Goal: Task Accomplishment & Management: Manage account settings

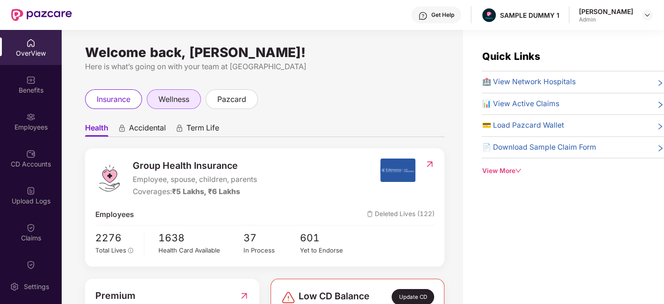
click at [179, 100] on span "wellness" at bounding box center [173, 99] width 31 height 12
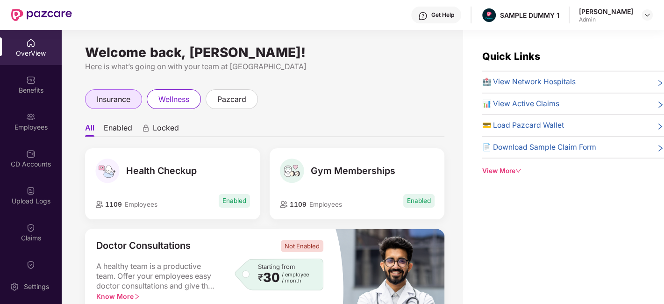
click at [120, 97] on span "insurance" at bounding box center [114, 99] width 34 height 12
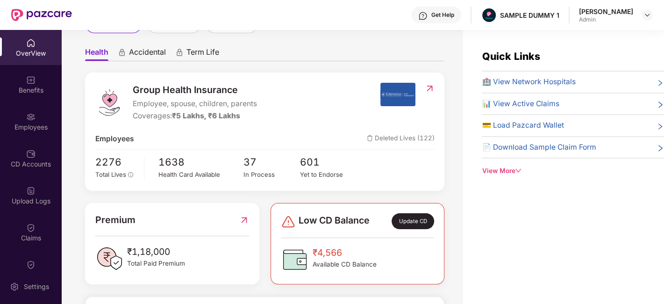
scroll to position [75, 0]
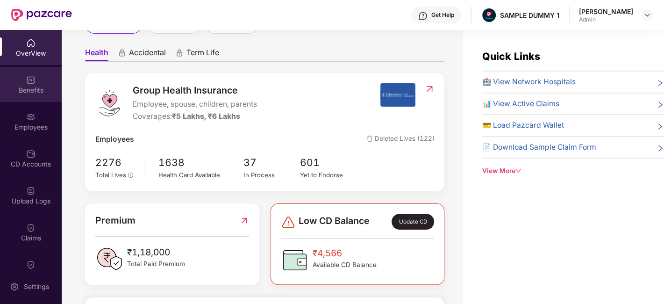
click at [16, 84] on div "Benefits" at bounding box center [31, 84] width 62 height 35
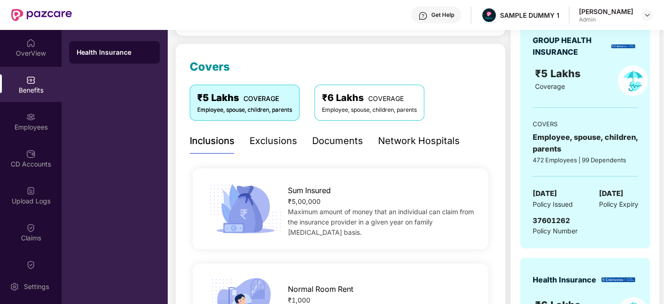
scroll to position [107, 0]
click at [265, 142] on div "Exclusions" at bounding box center [273, 141] width 48 height 14
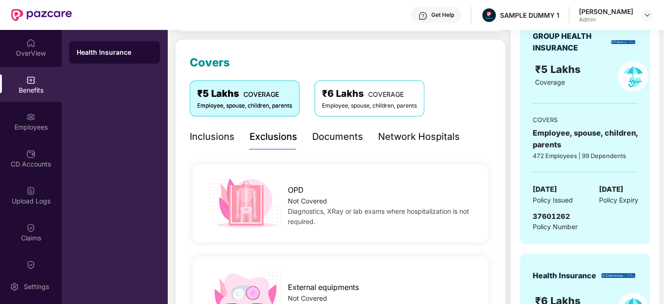
scroll to position [112, 0]
click at [346, 133] on div "Documents" at bounding box center [337, 137] width 51 height 14
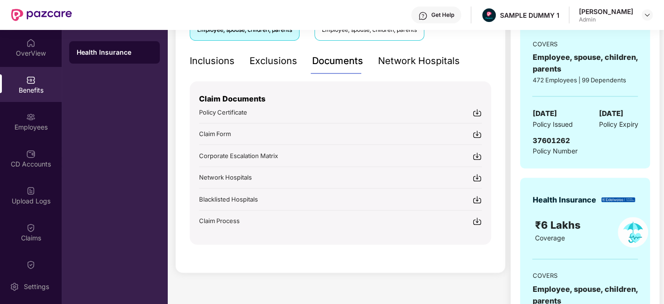
scroll to position [188, 0]
click at [447, 15] on div "Get Help" at bounding box center [442, 14] width 23 height 7
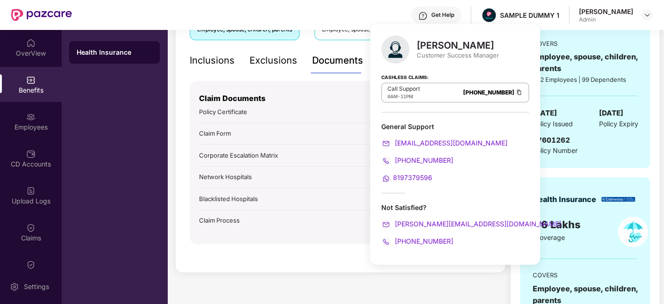
click at [164, 99] on div "Health Insurance" at bounding box center [115, 167] width 106 height 274
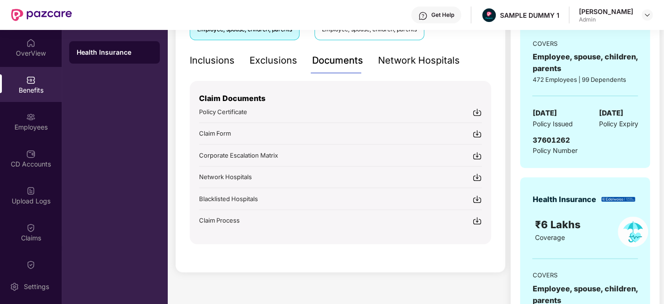
click at [404, 64] on div "Network Hospitals" at bounding box center [419, 60] width 82 height 14
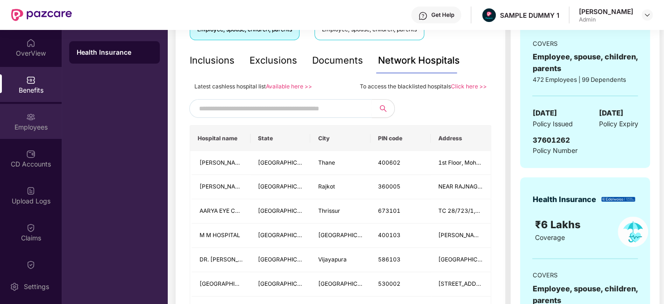
click at [30, 119] on img at bounding box center [30, 116] width 9 height 9
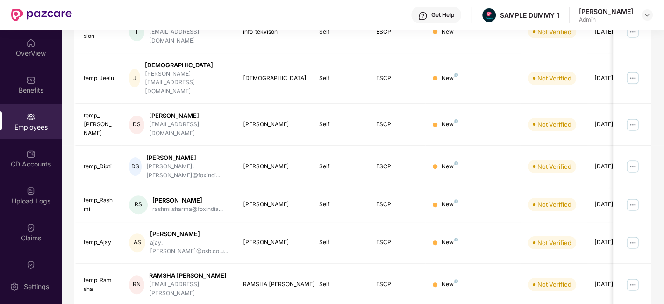
scroll to position [0, 0]
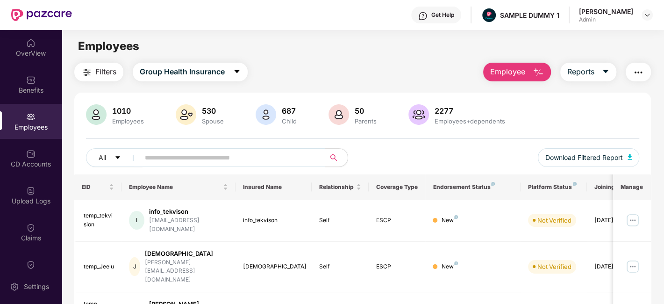
click at [510, 68] on span "Employee" at bounding box center [507, 72] width 35 height 12
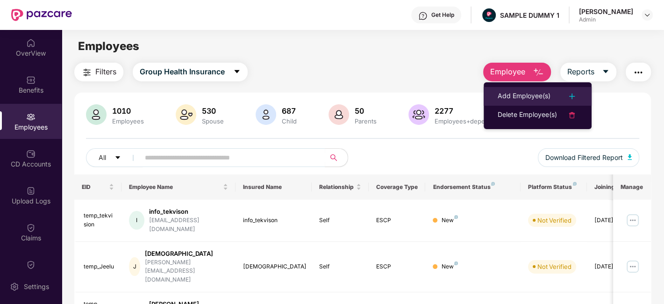
click at [528, 93] on div "Add Employee(s)" at bounding box center [523, 96] width 53 height 11
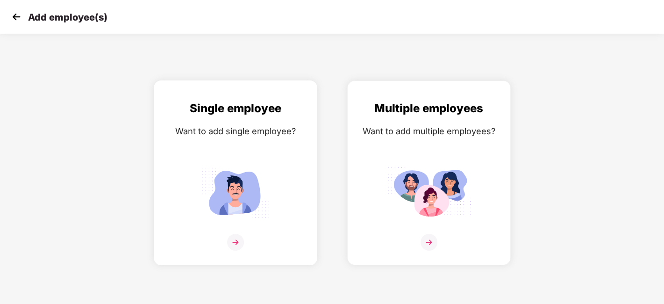
click at [255, 235] on div at bounding box center [235, 248] width 144 height 28
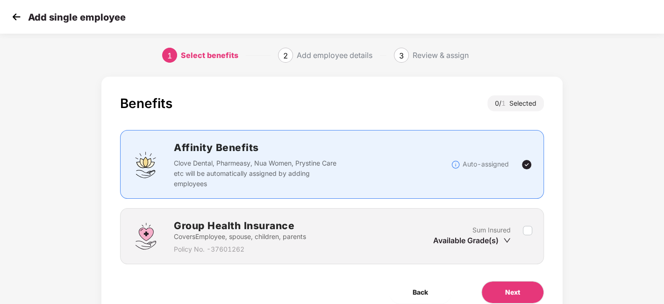
scroll to position [41, 0]
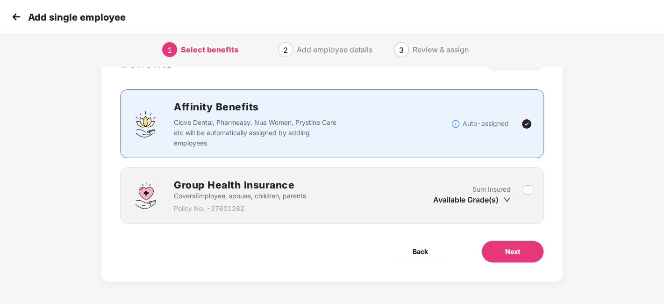
click at [525, 194] on label at bounding box center [527, 195] width 9 height 23
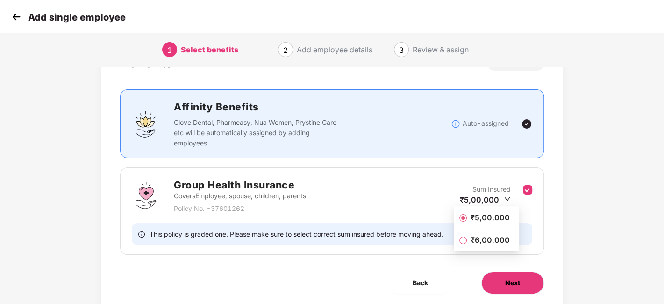
click at [527, 279] on button "Next" at bounding box center [512, 282] width 63 height 22
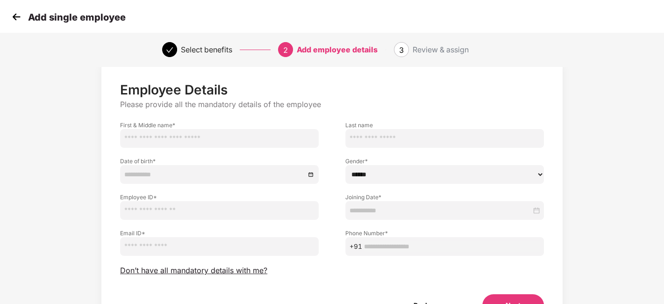
scroll to position [70, 0]
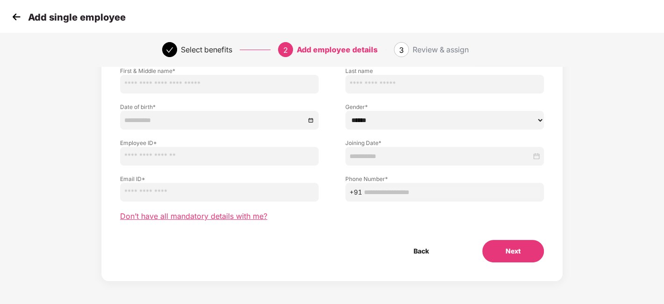
click at [229, 212] on span "Don’t have all mandatory details with me?" at bounding box center [193, 216] width 147 height 10
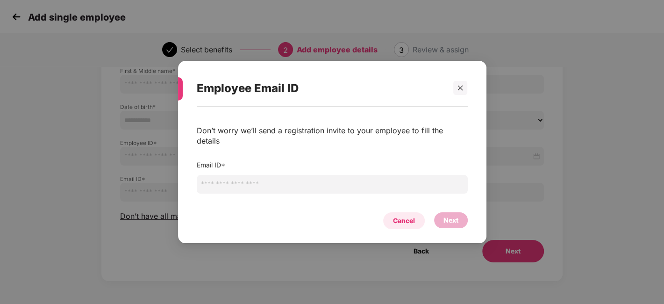
click at [407, 216] on div "Cancel" at bounding box center [404, 220] width 22 height 10
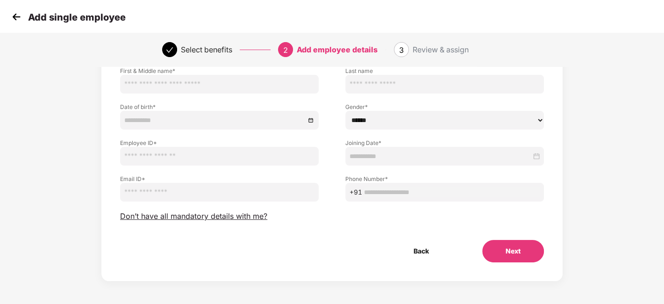
click at [17, 14] on img at bounding box center [16, 17] width 14 height 14
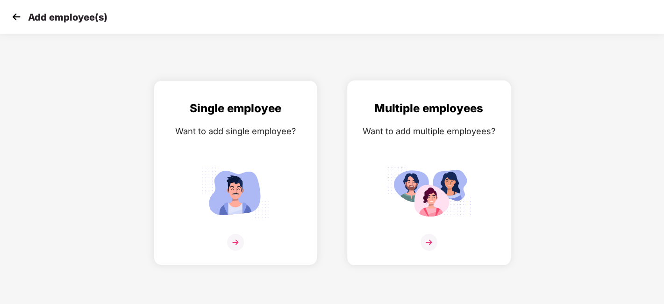
click at [447, 227] on div "Multiple employees Want to add multiple employees?" at bounding box center [429, 180] width 144 height 163
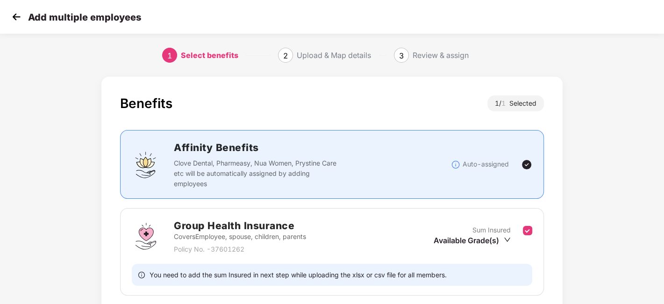
scroll to position [72, 0]
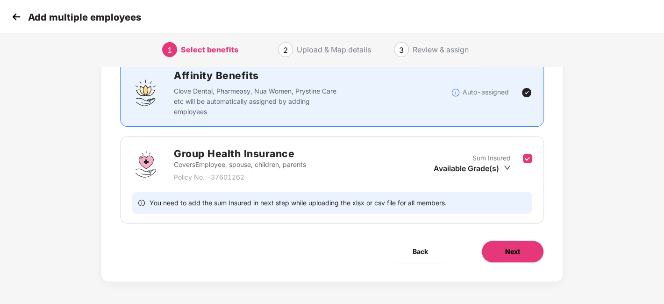
click at [507, 255] on span "Next" at bounding box center [512, 251] width 15 height 10
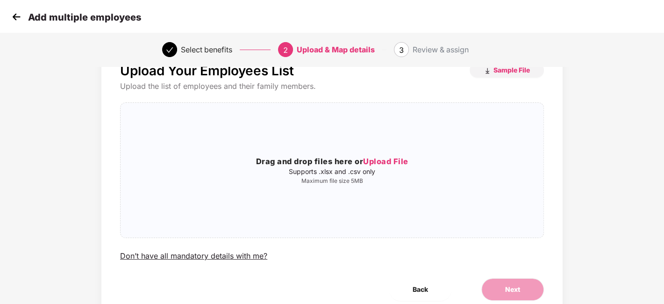
scroll to position [71, 0]
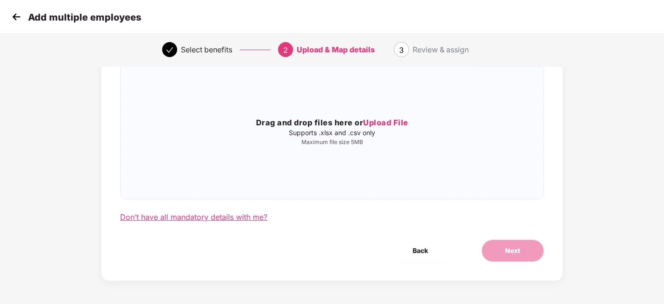
click at [169, 213] on div "Don’t have all mandatory details with me?" at bounding box center [193, 217] width 147 height 10
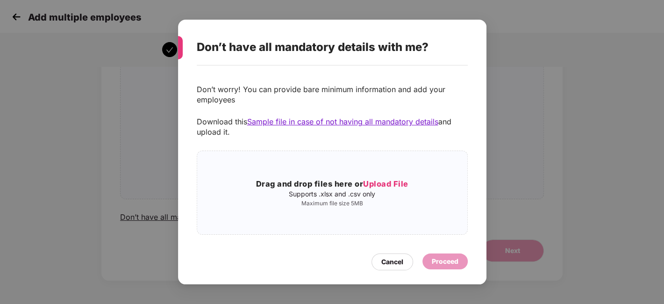
click at [108, 94] on div "Don’t have all mandatory details with me? Don’t worry! You can provide bare min…" at bounding box center [332, 152] width 664 height 304
click at [403, 262] on div "Cancel" at bounding box center [392, 261] width 22 height 10
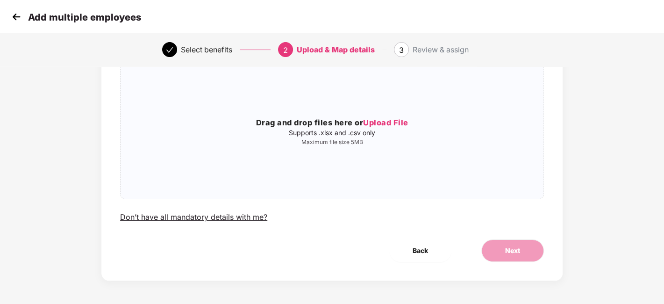
click at [16, 14] on img at bounding box center [16, 17] width 14 height 14
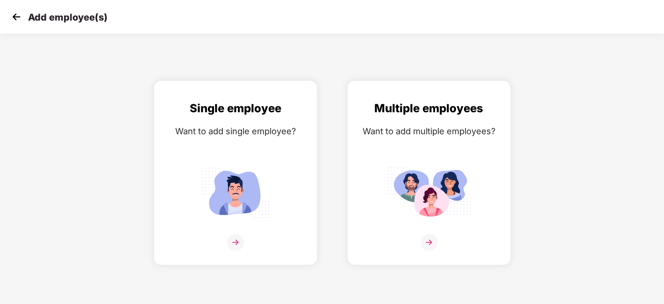
click at [13, 16] on img at bounding box center [16, 17] width 14 height 14
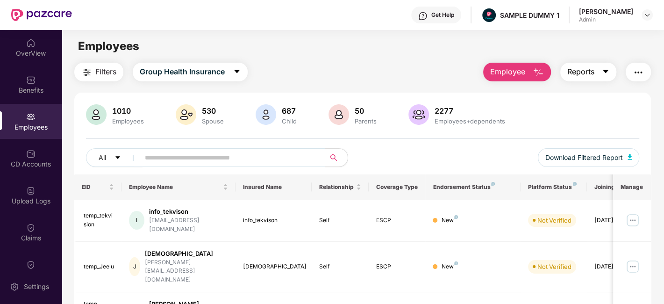
click at [591, 76] on span "Reports" at bounding box center [580, 72] width 27 height 12
click at [640, 74] on img "button" at bounding box center [637, 72] width 11 height 11
click at [432, 40] on div "Employees" at bounding box center [363, 46] width 602 height 18
click at [48, 151] on div "CD Accounts" at bounding box center [31, 158] width 62 height 35
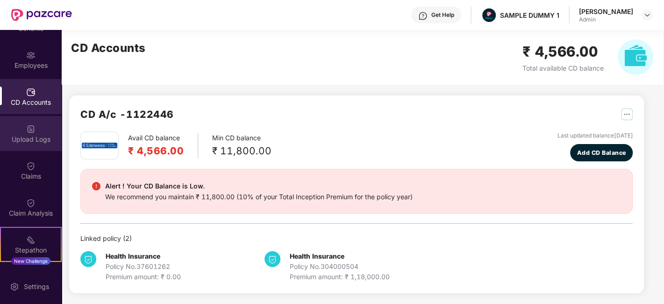
scroll to position [62, 0]
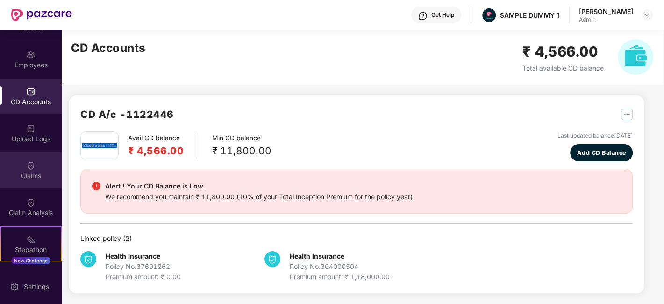
click at [30, 164] on img at bounding box center [30, 165] width 9 height 9
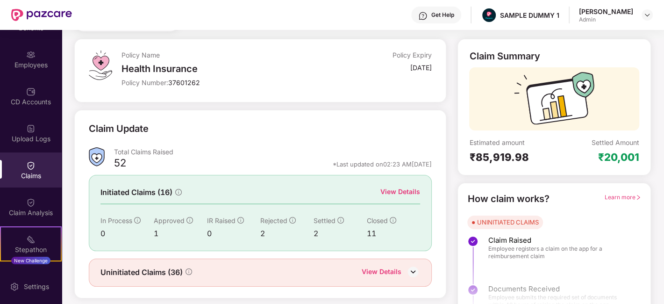
scroll to position [61, 0]
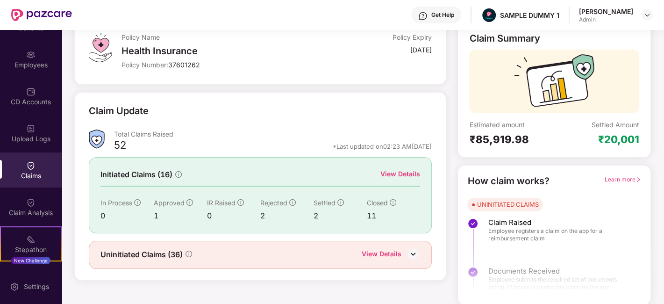
click at [393, 173] on div "View Details" at bounding box center [400, 174] width 40 height 10
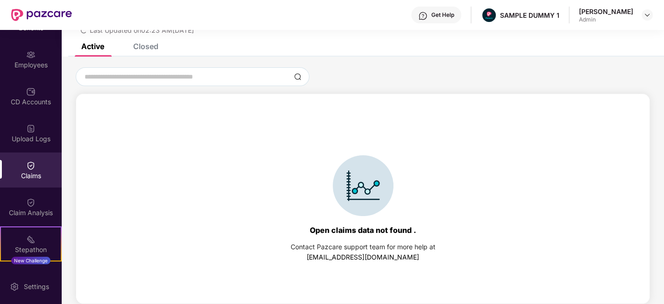
scroll to position [40, 0]
click at [146, 49] on div "Closed" at bounding box center [145, 46] width 25 height 9
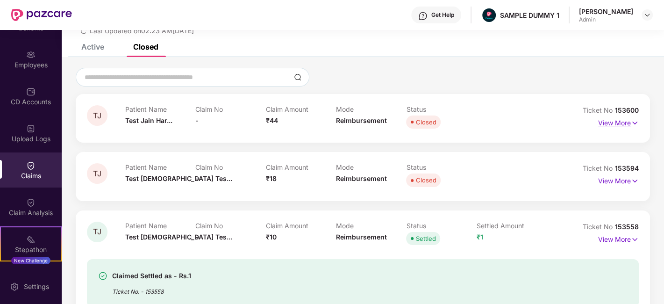
click at [617, 122] on p "View More" at bounding box center [618, 121] width 41 height 13
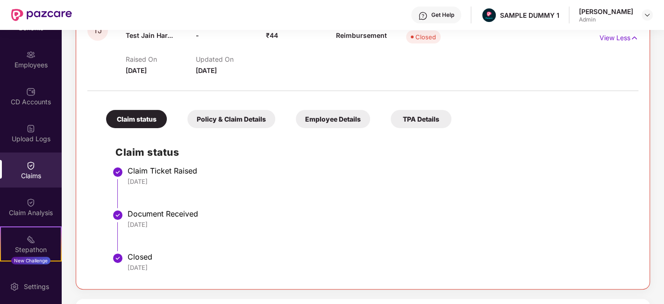
scroll to position [125, 0]
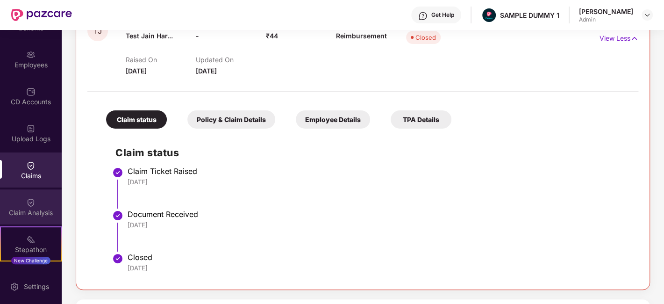
click at [31, 208] on div "Claim Analysis" at bounding box center [31, 212] width 62 height 9
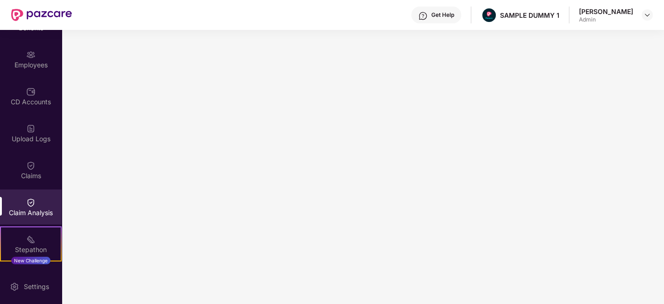
scroll to position [0, 0]
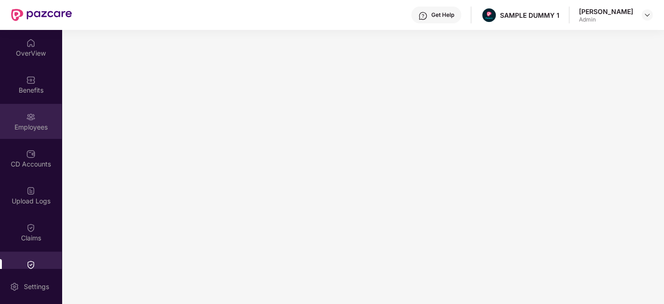
click at [26, 114] on img at bounding box center [30, 116] width 9 height 9
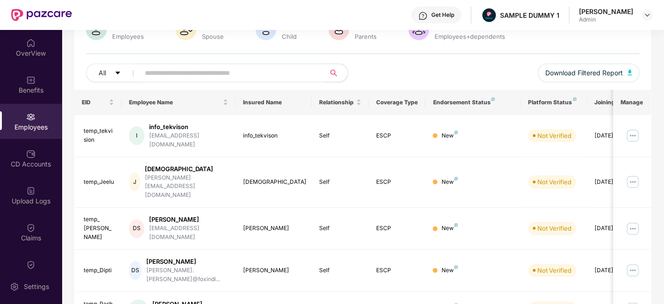
scroll to position [85, 0]
click at [632, 174] on img at bounding box center [632, 181] width 15 height 15
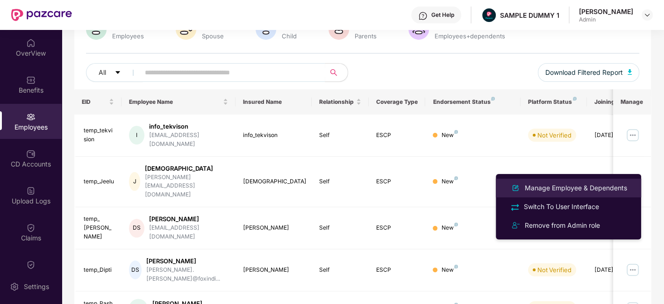
click at [560, 190] on div "Manage Employee & Dependents" at bounding box center [576, 188] width 106 height 10
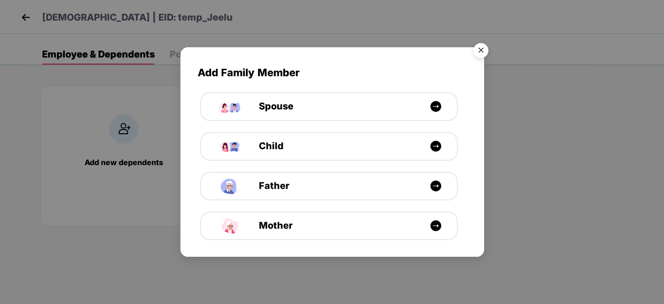
click at [479, 47] on img "Close" at bounding box center [481, 52] width 26 height 26
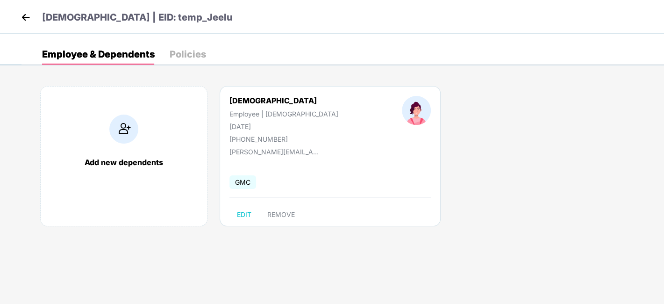
click at [24, 12] on img at bounding box center [26, 17] width 14 height 14
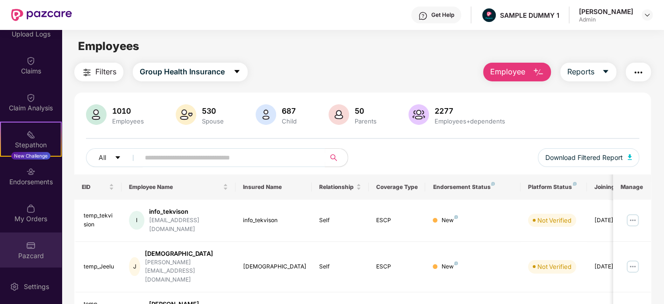
scroll to position [268, 0]
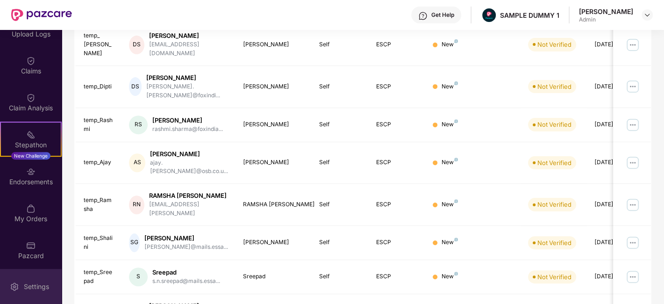
click at [37, 294] on div "Settings" at bounding box center [31, 286] width 62 height 35
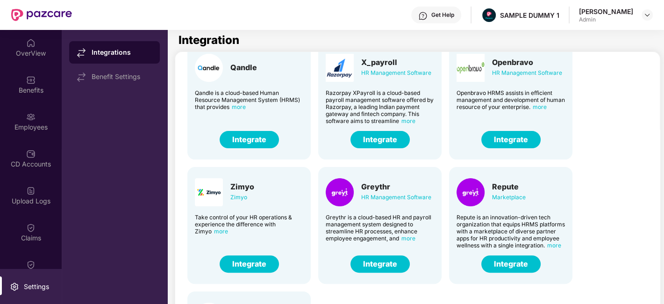
scroll to position [231, 0]
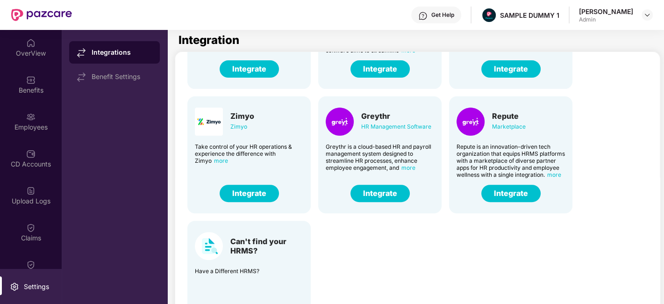
click at [391, 192] on button "Integrate" at bounding box center [379, 192] width 59 height 17
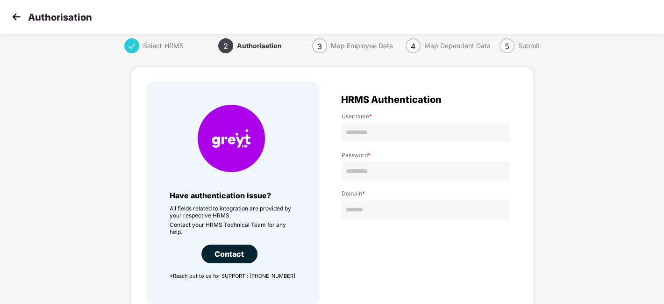
click at [21, 15] on img at bounding box center [16, 17] width 14 height 14
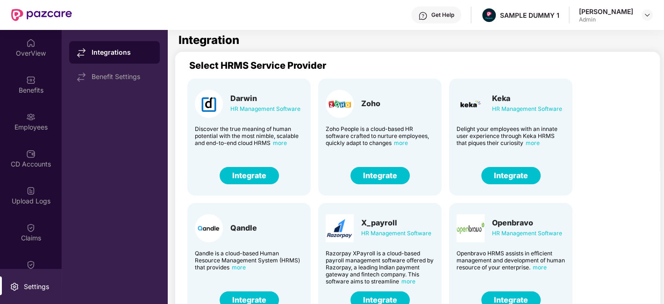
click at [24, 50] on div "OverView" at bounding box center [31, 53] width 62 height 9
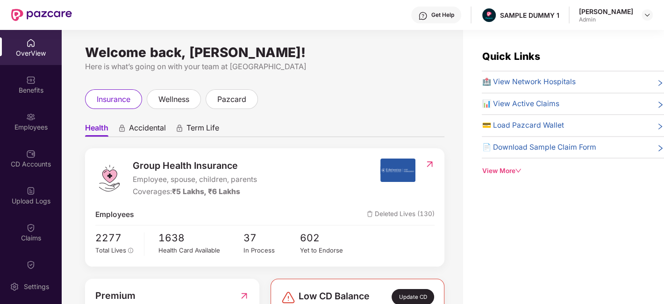
click at [135, 128] on span "Accidental" at bounding box center [147, 130] width 37 height 14
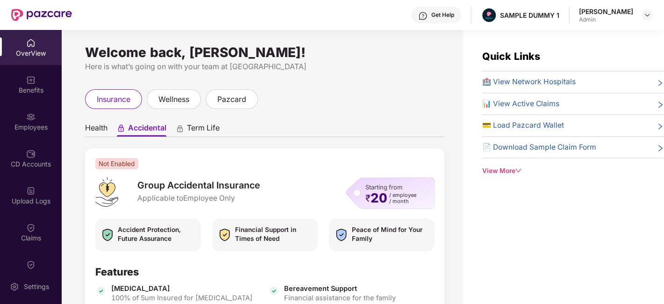
click at [191, 133] on span "Term Life" at bounding box center [203, 130] width 33 height 14
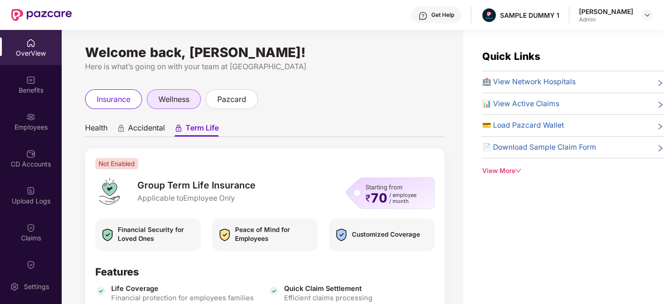
click at [170, 93] on span "wellness" at bounding box center [173, 99] width 31 height 12
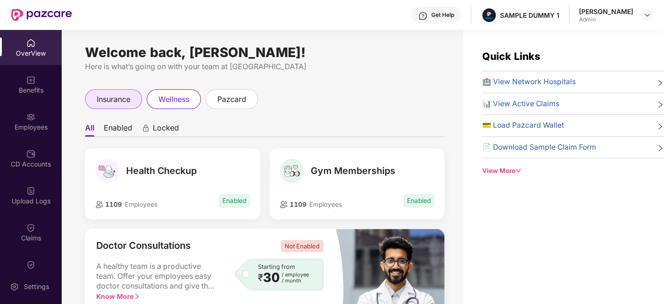
click at [112, 102] on span "insurance" at bounding box center [114, 99] width 34 height 12
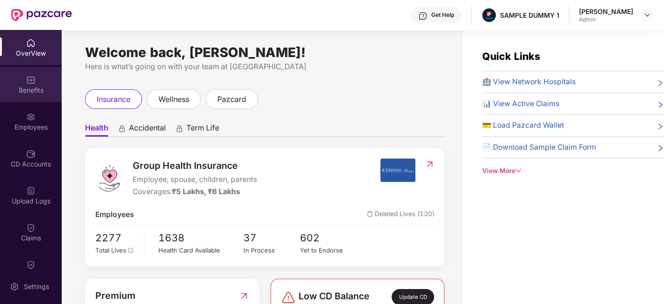
click at [19, 87] on div "Benefits" at bounding box center [31, 89] width 62 height 9
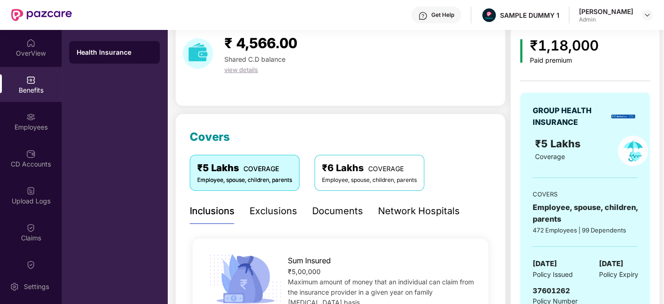
scroll to position [37, 0]
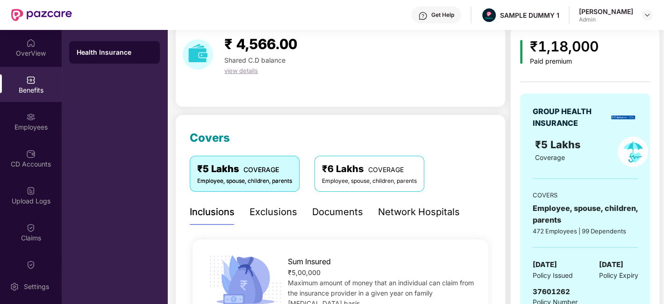
click at [348, 205] on div "Documents" at bounding box center [337, 212] width 51 height 14
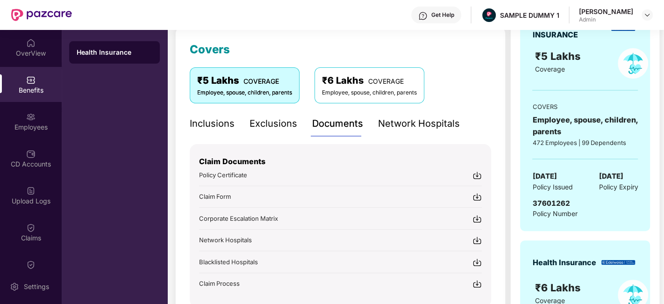
scroll to position [165, 0]
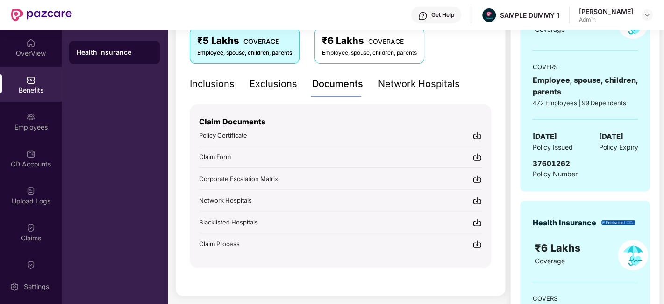
click at [452, 16] on div "Get Help" at bounding box center [442, 14] width 23 height 7
click at [304, 37] on div "₹5 Lakhs COVERAGE Employee, spouse, children, parents ₹6 Lakhs COVERAGE Employe…" at bounding box center [307, 45] width 234 height 35
click at [391, 86] on div "Network Hospitals" at bounding box center [419, 84] width 82 height 14
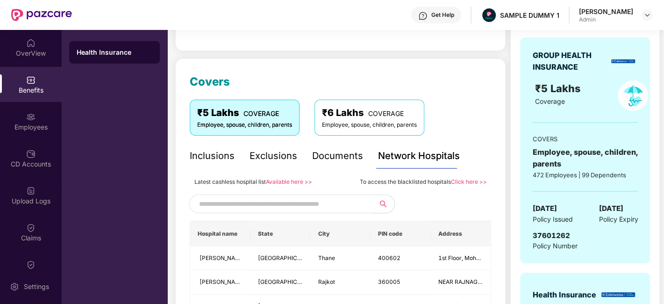
scroll to position [88, 0]
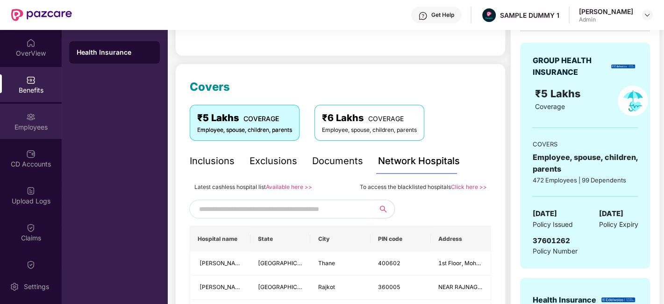
click at [21, 114] on div "Employees" at bounding box center [31, 121] width 62 height 35
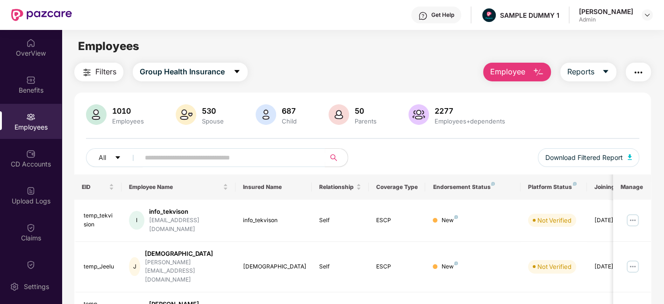
click at [519, 78] on button "Employee" at bounding box center [517, 72] width 68 height 19
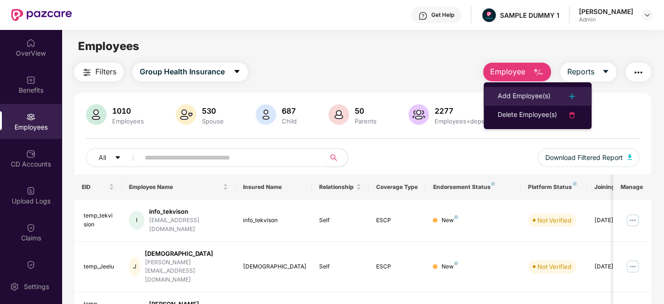
click at [528, 94] on div "Add Employee(s)" at bounding box center [523, 96] width 53 height 11
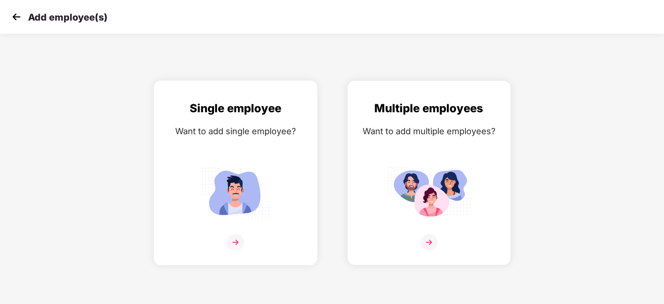
click at [248, 237] on div at bounding box center [235, 248] width 144 height 28
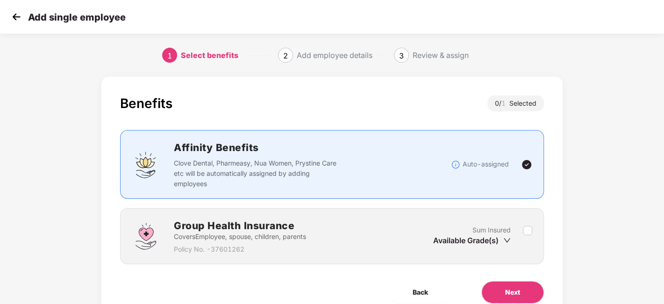
scroll to position [41, 0]
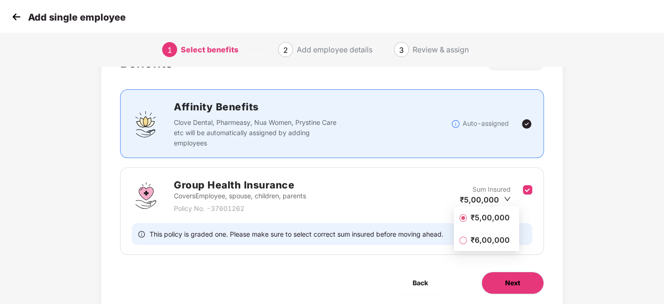
click at [518, 276] on button "Next" at bounding box center [512, 282] width 63 height 22
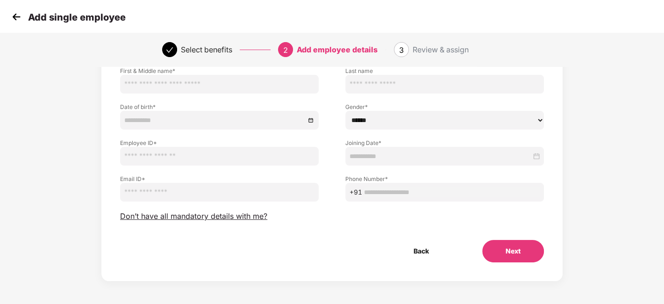
scroll to position [52, 0]
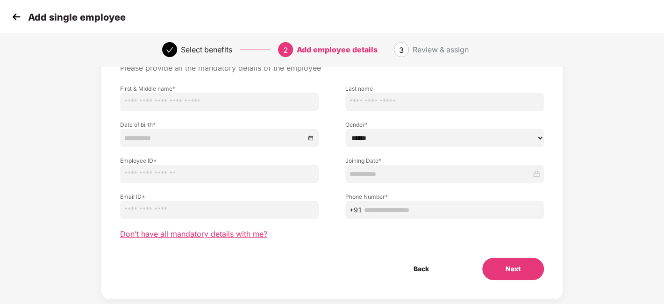
click at [202, 231] on span "Don’t have all mandatory details with me?" at bounding box center [193, 234] width 147 height 10
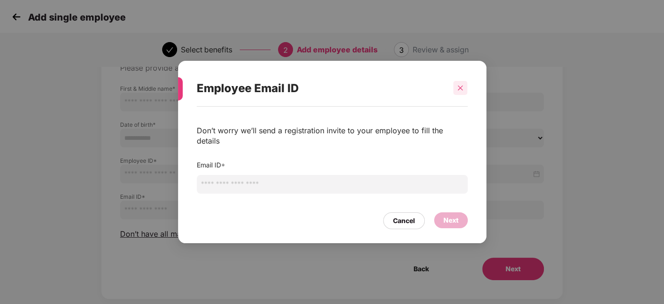
click at [465, 95] on div at bounding box center [460, 88] width 14 height 14
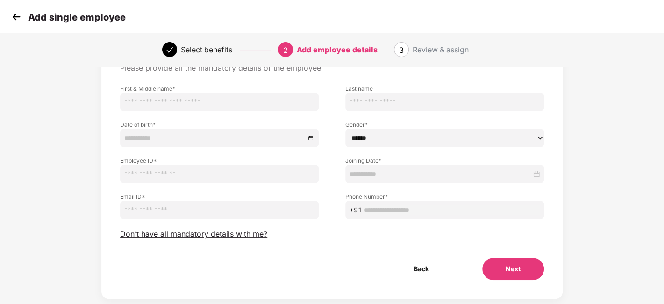
click at [13, 21] on img at bounding box center [16, 17] width 14 height 14
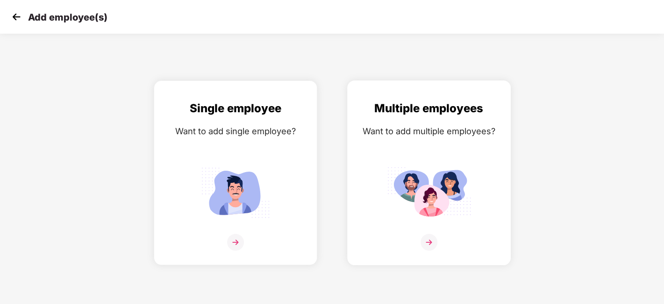
click at [421, 233] on div "Multiple employees Want to add multiple employees?" at bounding box center [429, 180] width 144 height 163
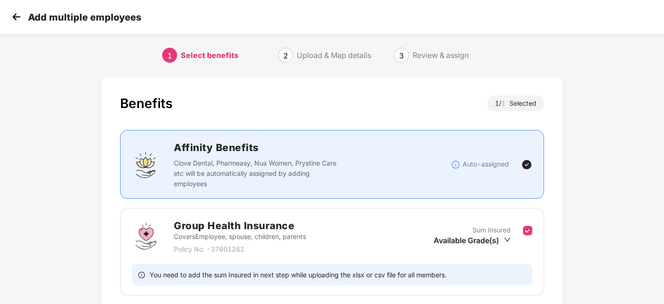
scroll to position [72, 0]
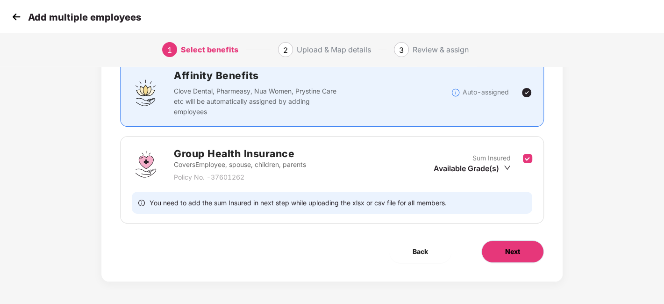
click at [504, 249] on button "Next" at bounding box center [512, 251] width 63 height 22
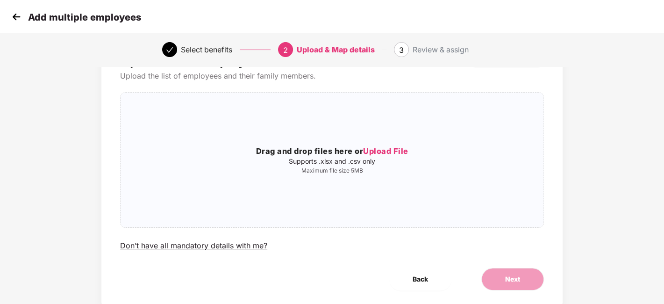
scroll to position [55, 0]
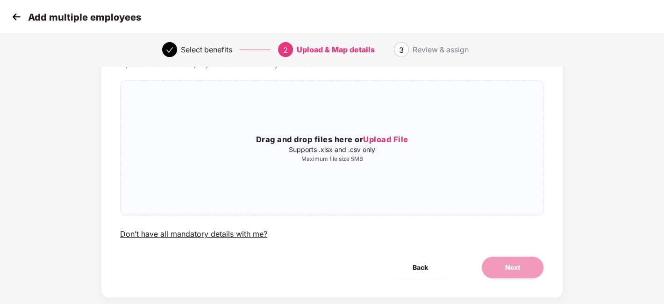
click at [14, 15] on img at bounding box center [16, 17] width 14 height 14
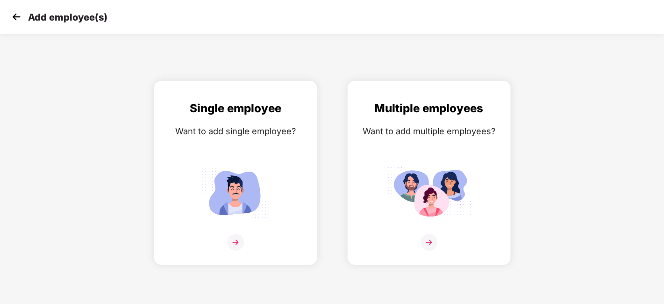
click at [14, 15] on img at bounding box center [16, 17] width 14 height 14
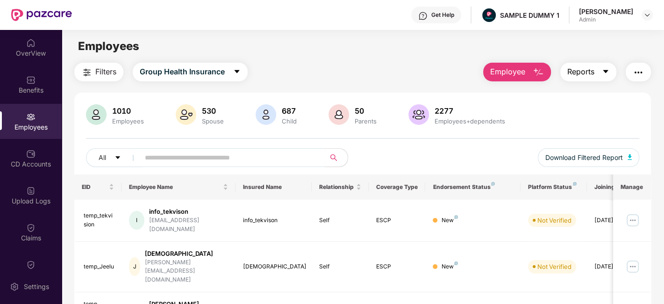
click at [598, 71] on button "Reports" at bounding box center [588, 72] width 56 height 19
click at [641, 68] on img "button" at bounding box center [637, 72] width 11 height 11
click at [328, 44] on div "Employees" at bounding box center [363, 46] width 602 height 18
click at [0, 157] on div "CD Accounts" at bounding box center [31, 158] width 62 height 35
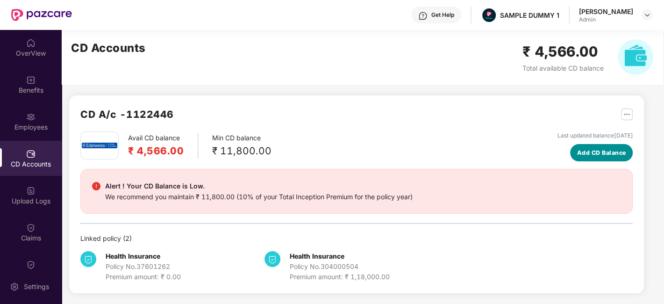
click at [591, 152] on span "Add CD Balance" at bounding box center [601, 152] width 49 height 9
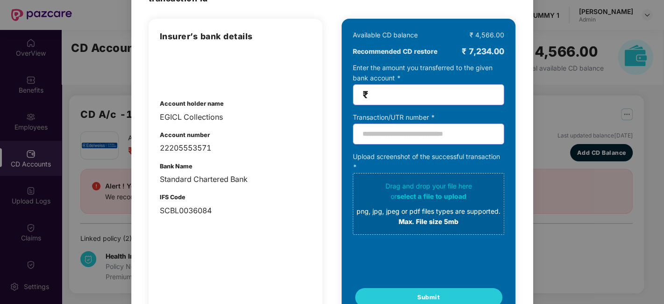
scroll to position [76, 0]
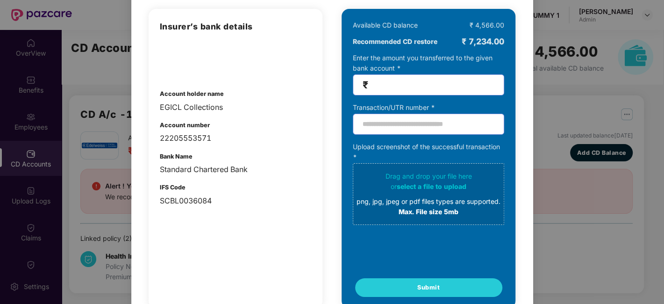
click at [588, 87] on div "100% SECURE Transfer the amount you want add to your CD balance and share the s…" at bounding box center [332, 152] width 664 height 304
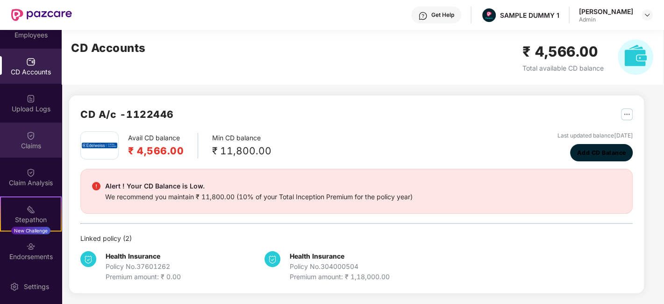
scroll to position [95, 0]
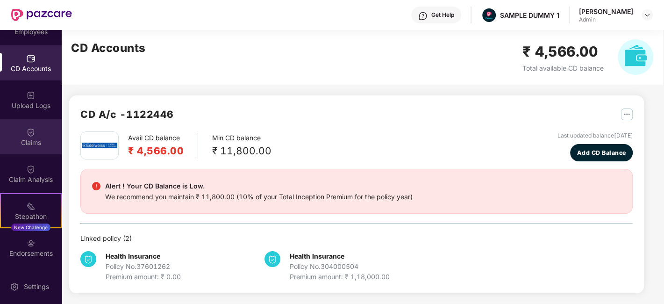
click at [38, 142] on div "Claims" at bounding box center [31, 142] width 62 height 9
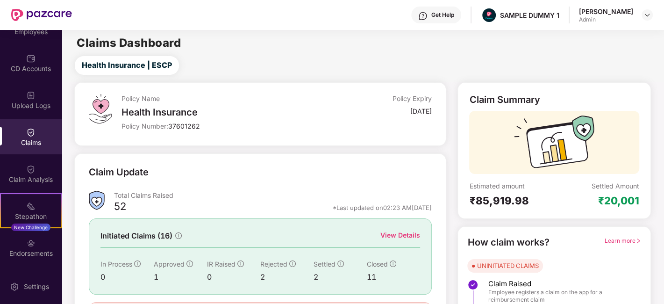
scroll to position [61, 0]
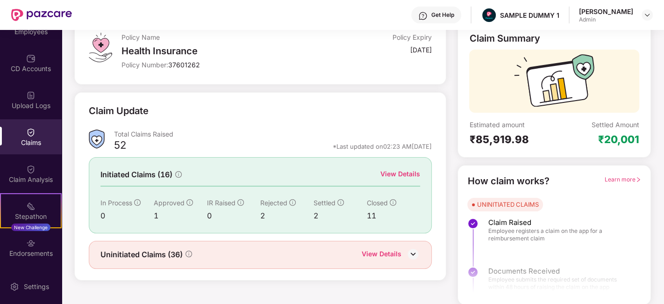
click at [415, 170] on div "View Details" at bounding box center [400, 174] width 40 height 10
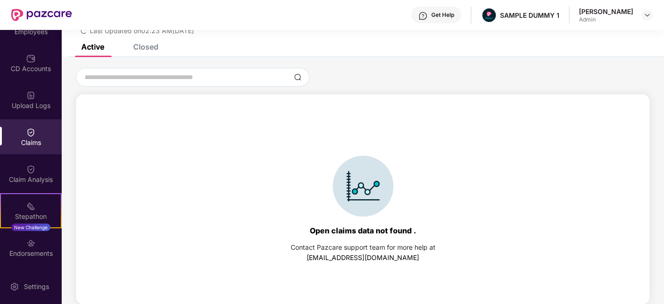
click at [159, 44] on div "Active Closed" at bounding box center [363, 50] width 602 height 13
click at [142, 45] on div "Closed" at bounding box center [145, 46] width 25 height 9
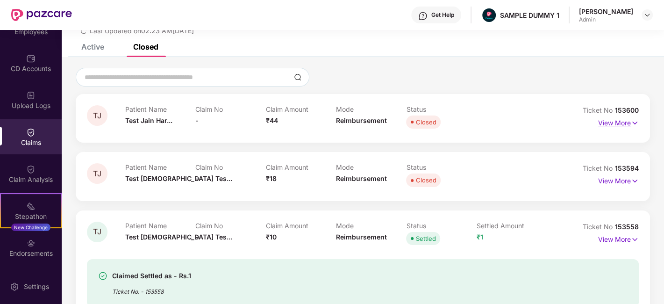
click at [611, 121] on p "View More" at bounding box center [618, 121] width 41 height 13
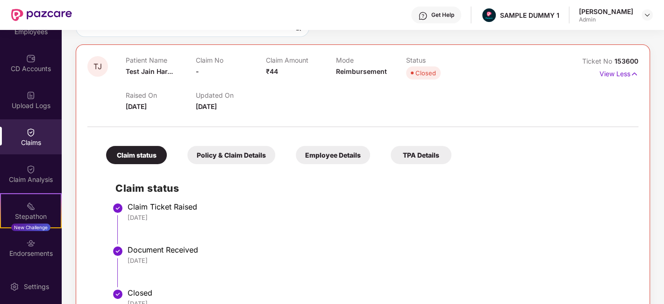
scroll to position [88, 0]
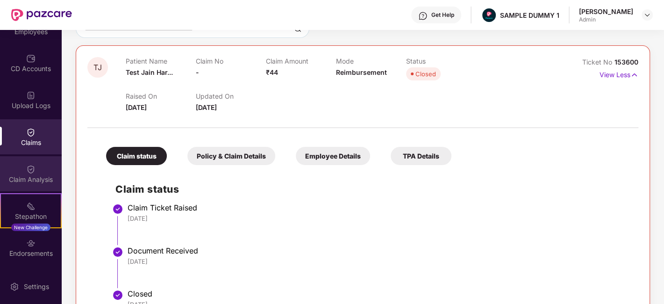
click at [42, 171] on div "Claim Analysis" at bounding box center [31, 173] width 62 height 35
